Goal: Task Accomplishment & Management: Complete application form

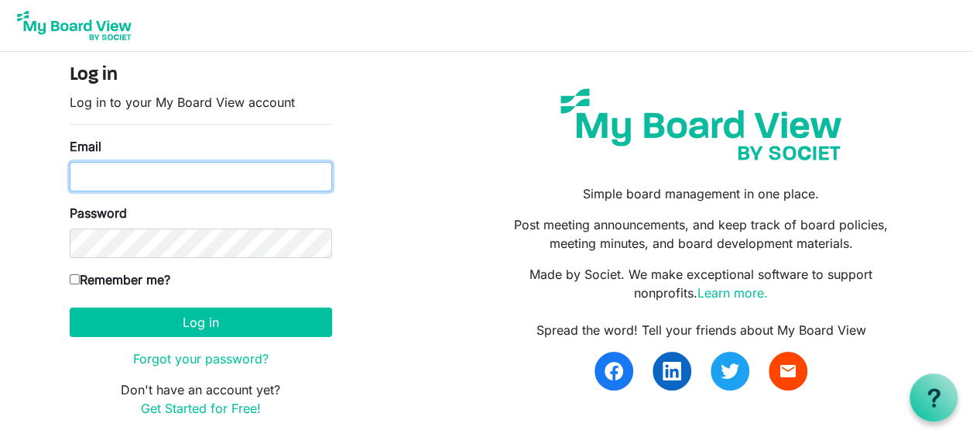
click at [115, 183] on input "Email" at bounding box center [201, 176] width 262 height 29
type input "[PERSON_NAME][EMAIL_ADDRESS][DOMAIN_NAME]"
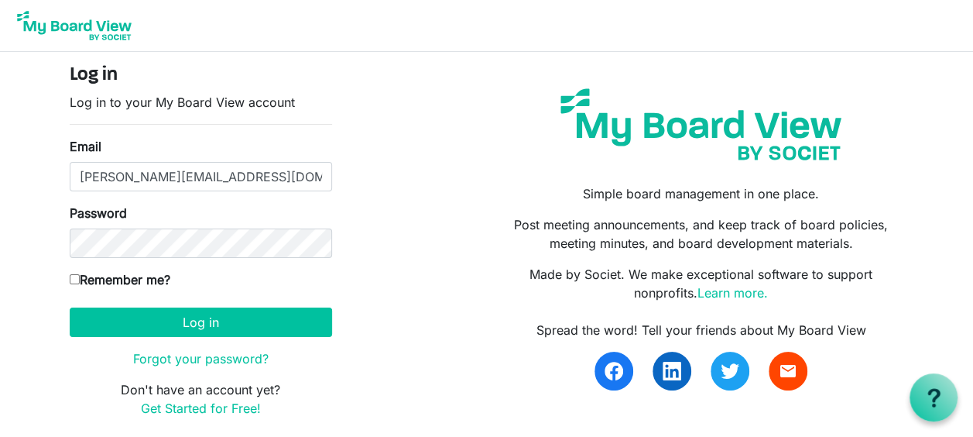
click at [76, 274] on input "Remember me?" at bounding box center [75, 279] width 10 height 10
checkbox input "true"
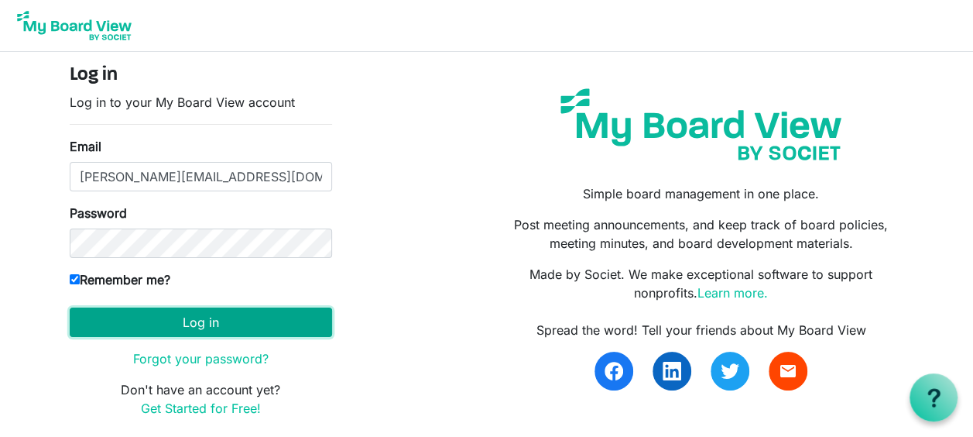
click at [124, 314] on button "Log in" at bounding box center [201, 321] width 262 height 29
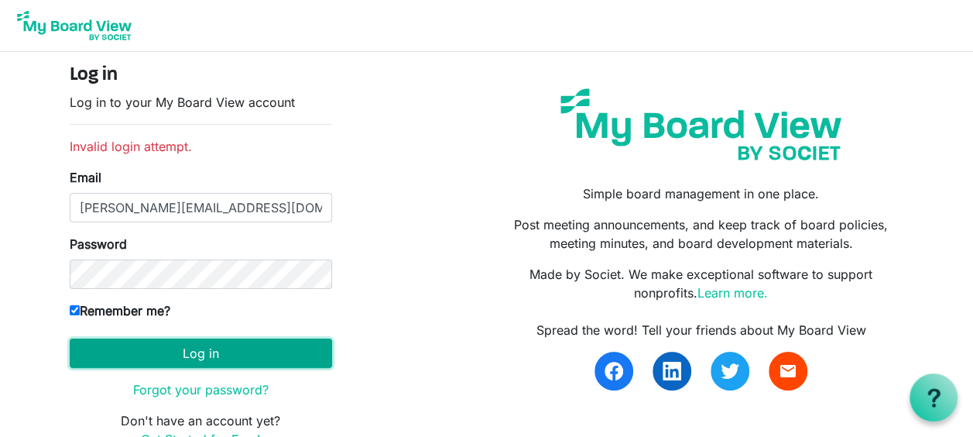
click at [120, 355] on button "Log in" at bounding box center [201, 352] width 262 height 29
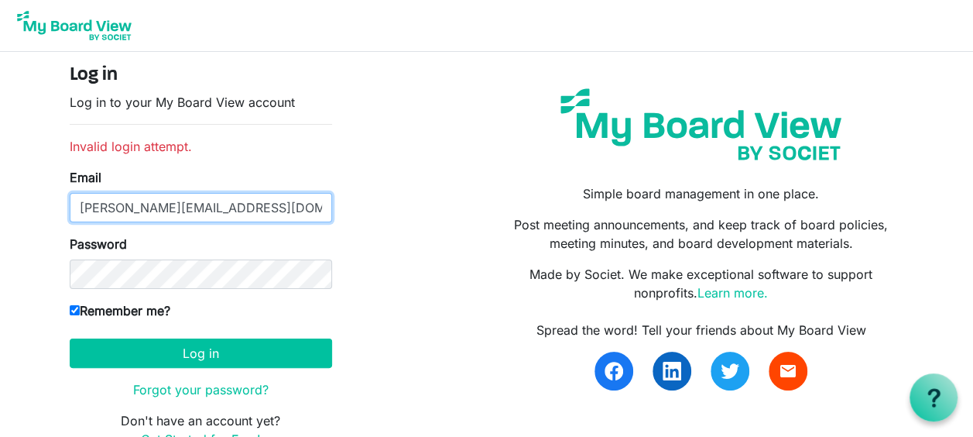
click at [285, 212] on input "[PERSON_NAME][EMAIL_ADDRESS][DOMAIN_NAME]" at bounding box center [201, 207] width 262 height 29
